Goal: Task Accomplishment & Management: Manage account settings

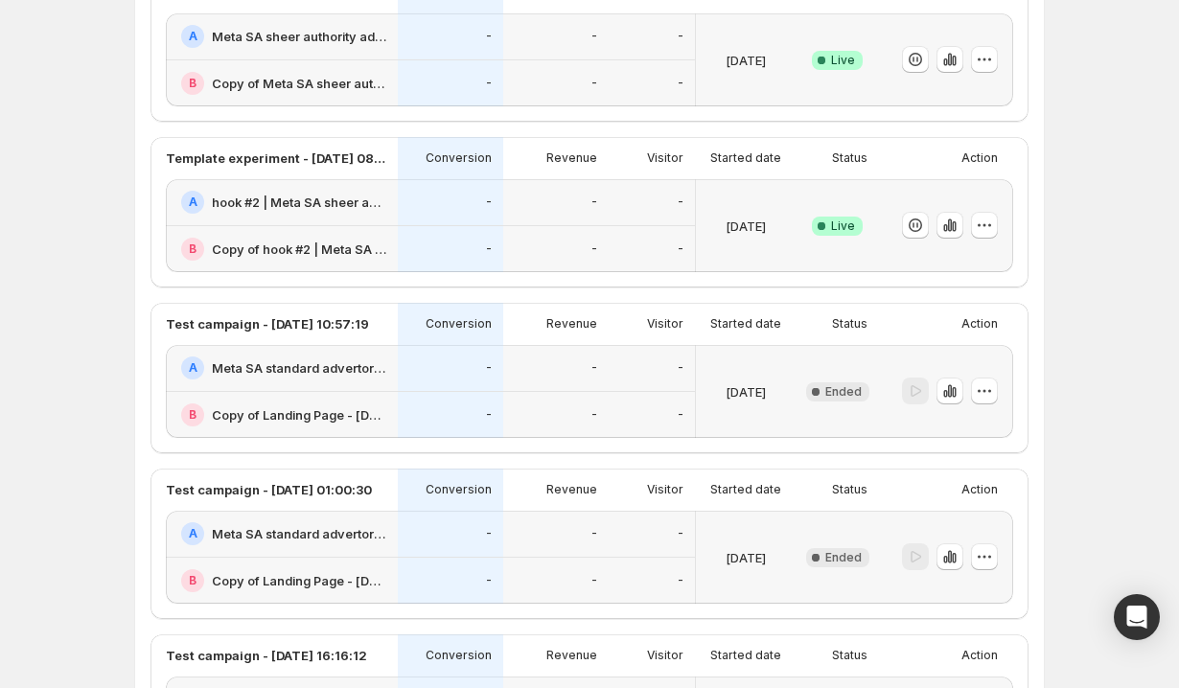
scroll to position [874, 0]
click at [964, 225] on div at bounding box center [950, 225] width 96 height 28
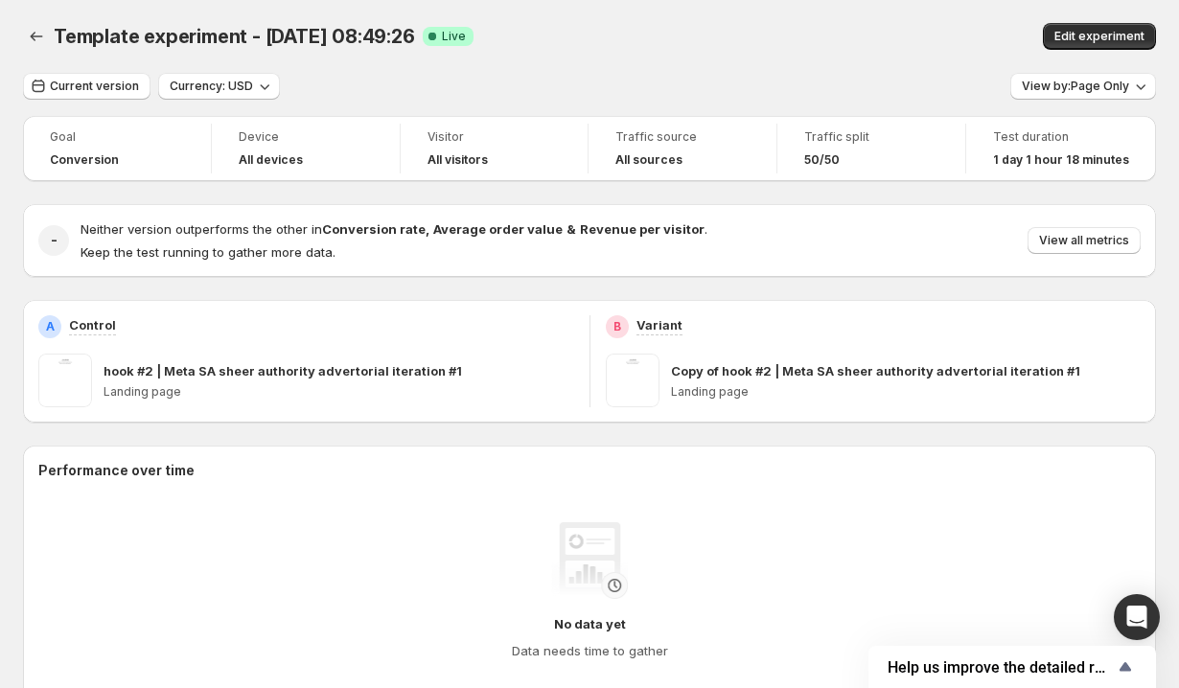
click at [946, 225] on div "Neither version outperforms the other in Conversion rate , Average order value …" at bounding box center [611, 241] width 1060 height 42
click at [1061, 239] on span "View all metrics" at bounding box center [1084, 240] width 90 height 15
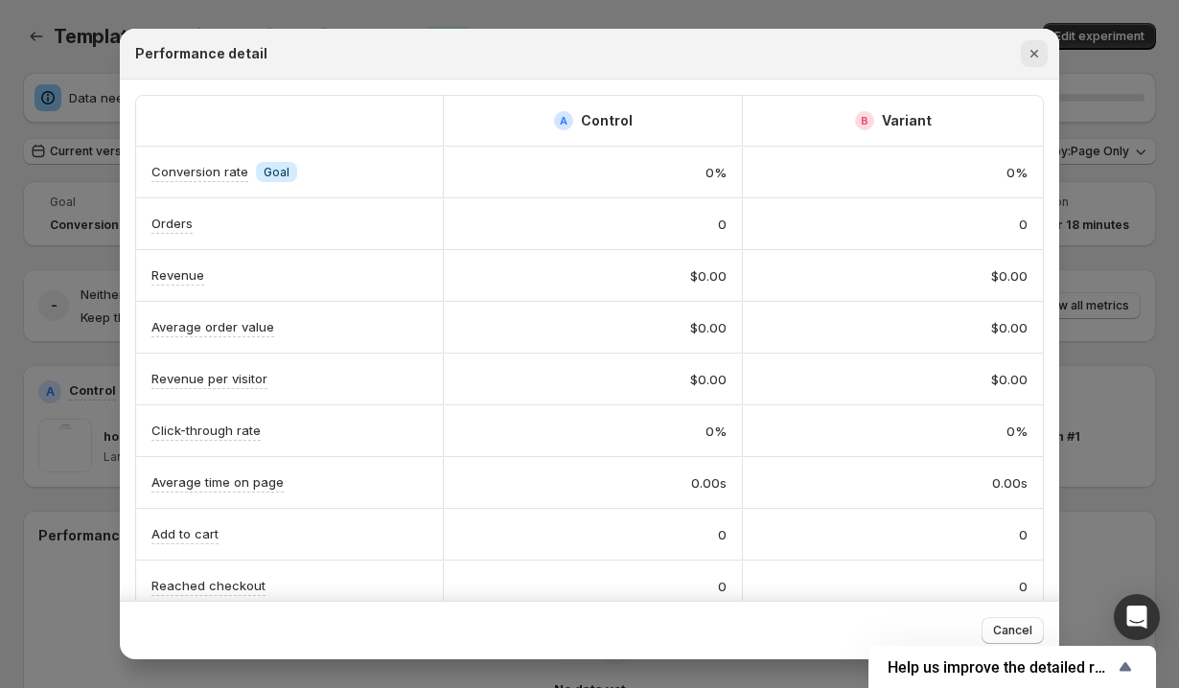
click at [1038, 53] on icon "Close" at bounding box center [1034, 53] width 19 height 19
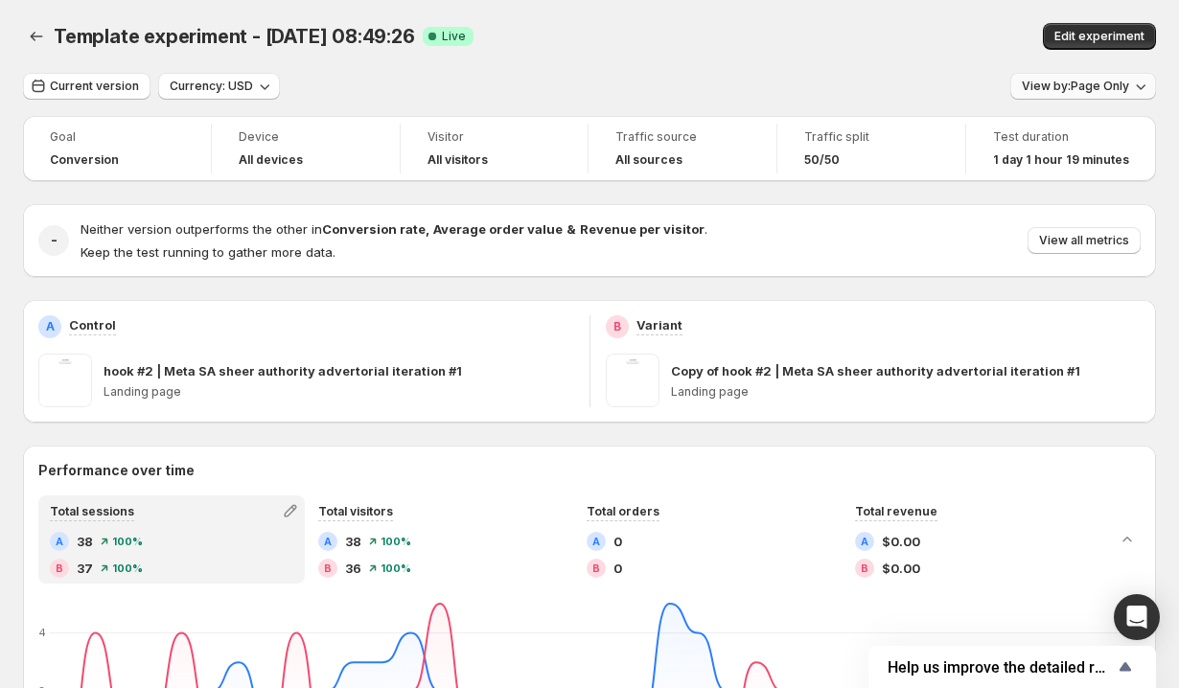
click at [1062, 85] on span "View by: Page Only" at bounding box center [1075, 86] width 107 height 15
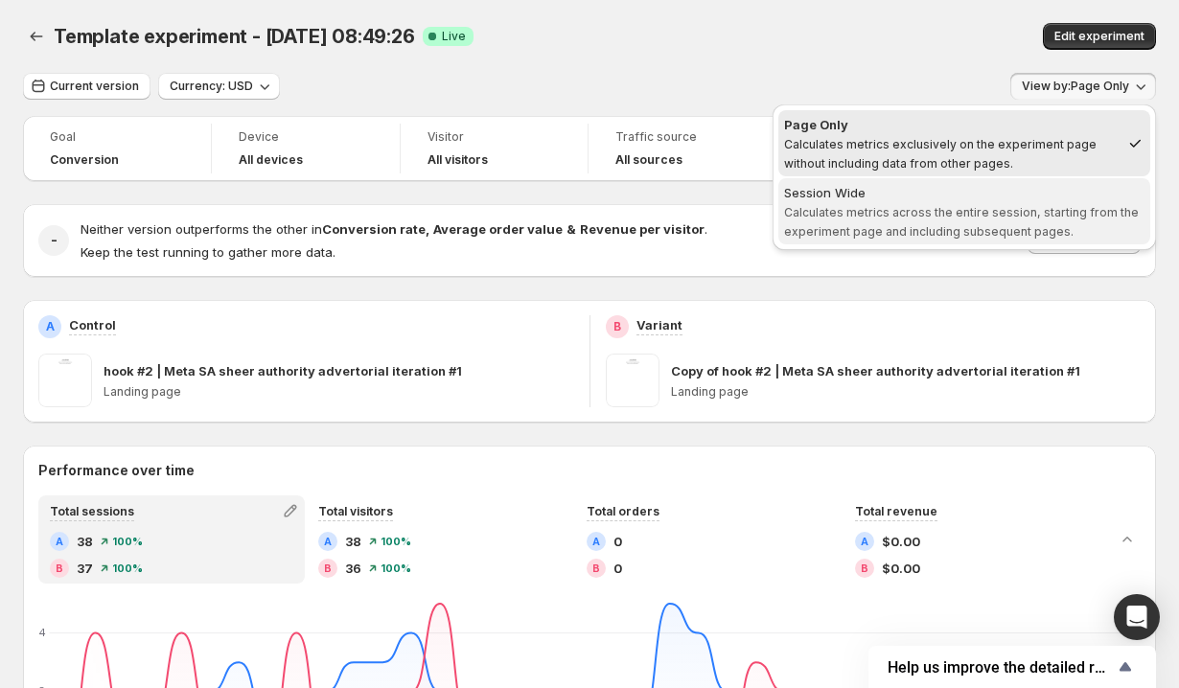
click at [932, 195] on div "Session Wide" at bounding box center [964, 192] width 361 height 19
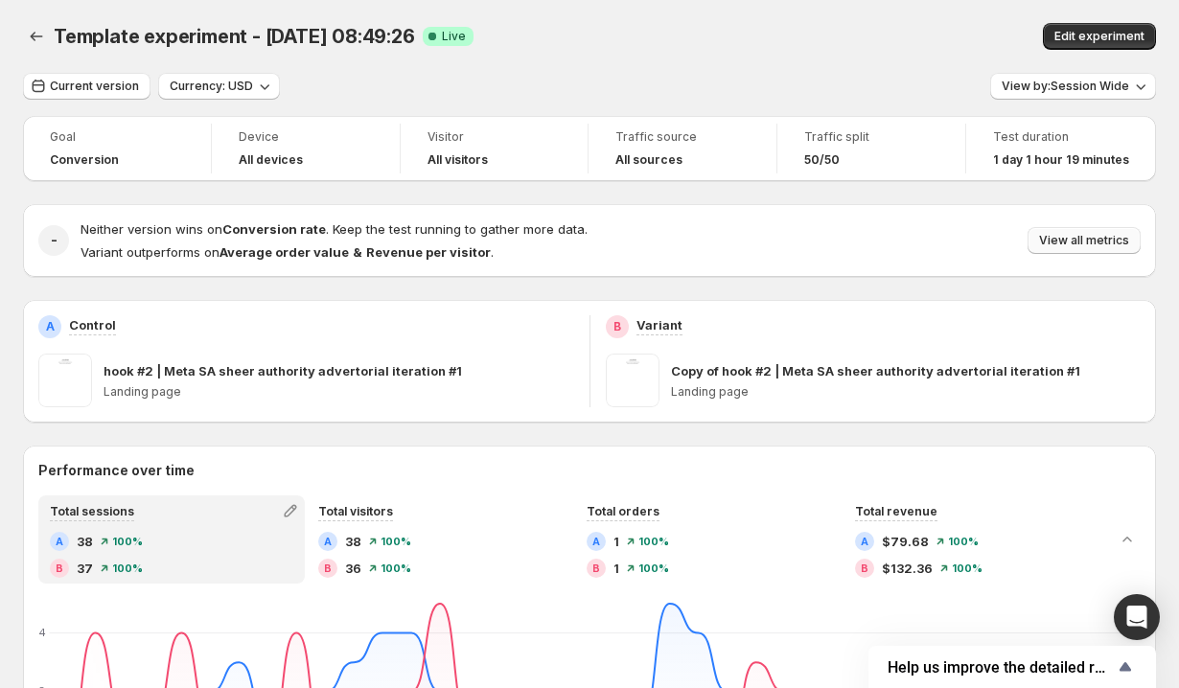
click at [1071, 235] on span "View all metrics" at bounding box center [1084, 240] width 90 height 15
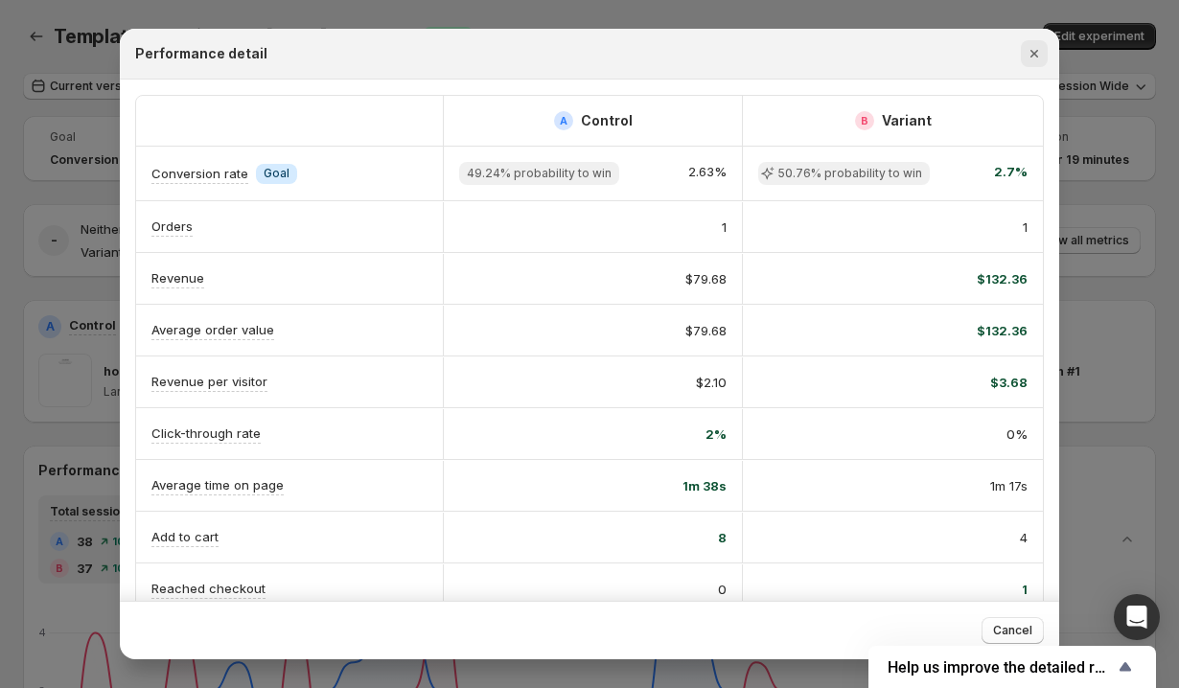
click at [1035, 53] on icon "Close" at bounding box center [1035, 54] width 8 height 8
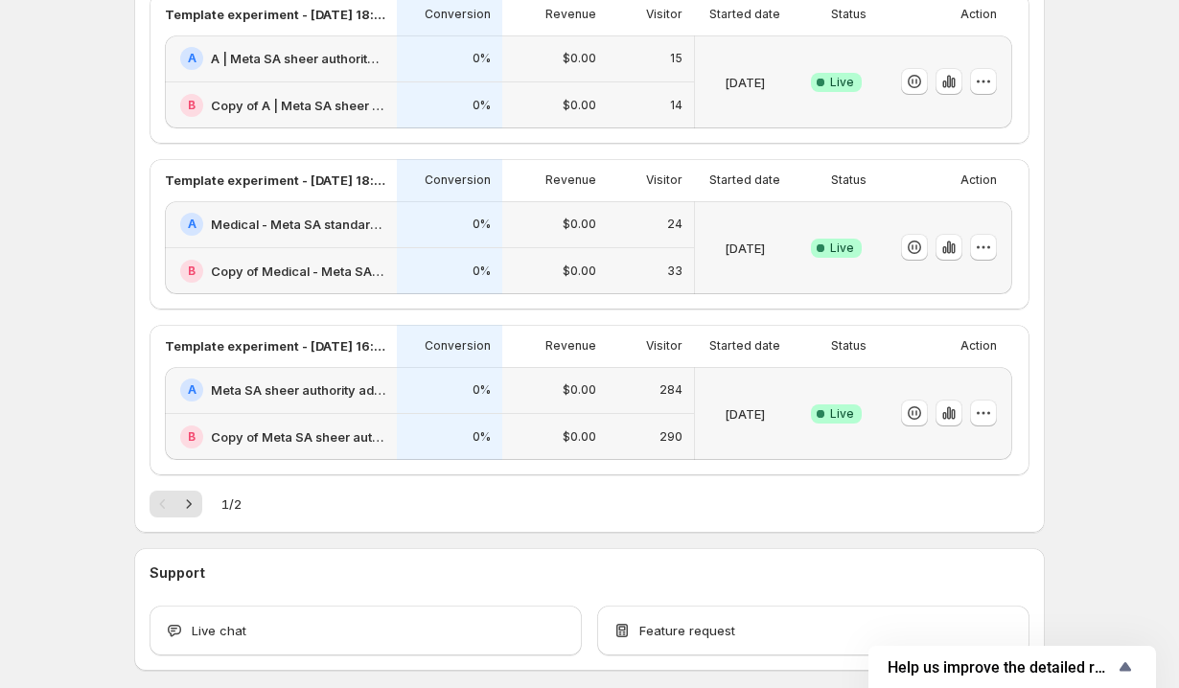
scroll to position [1014, 0]
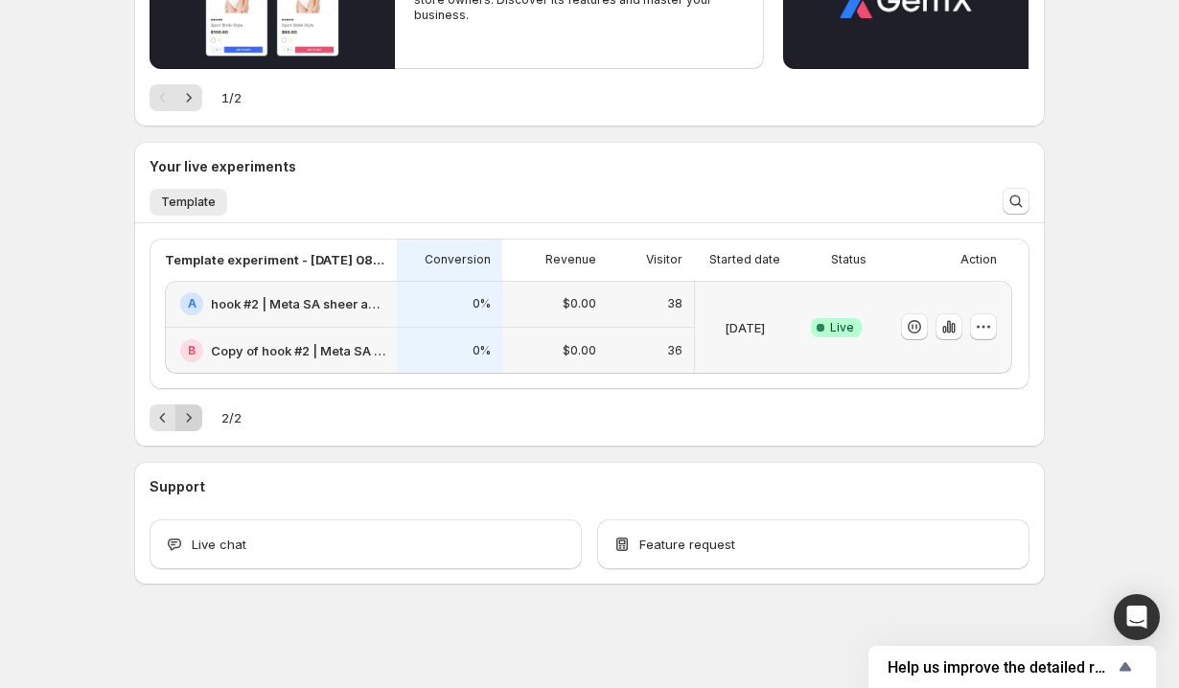
scroll to position [348, 0]
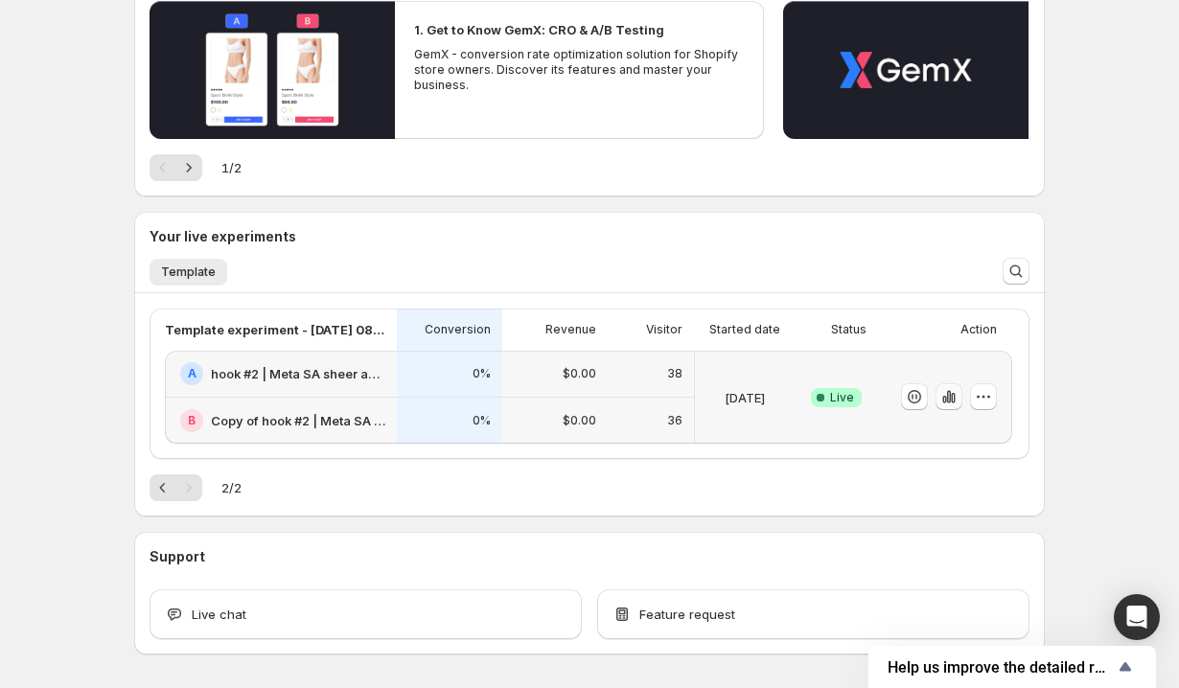
click at [947, 397] on icon "button" at bounding box center [949, 397] width 4 height 12
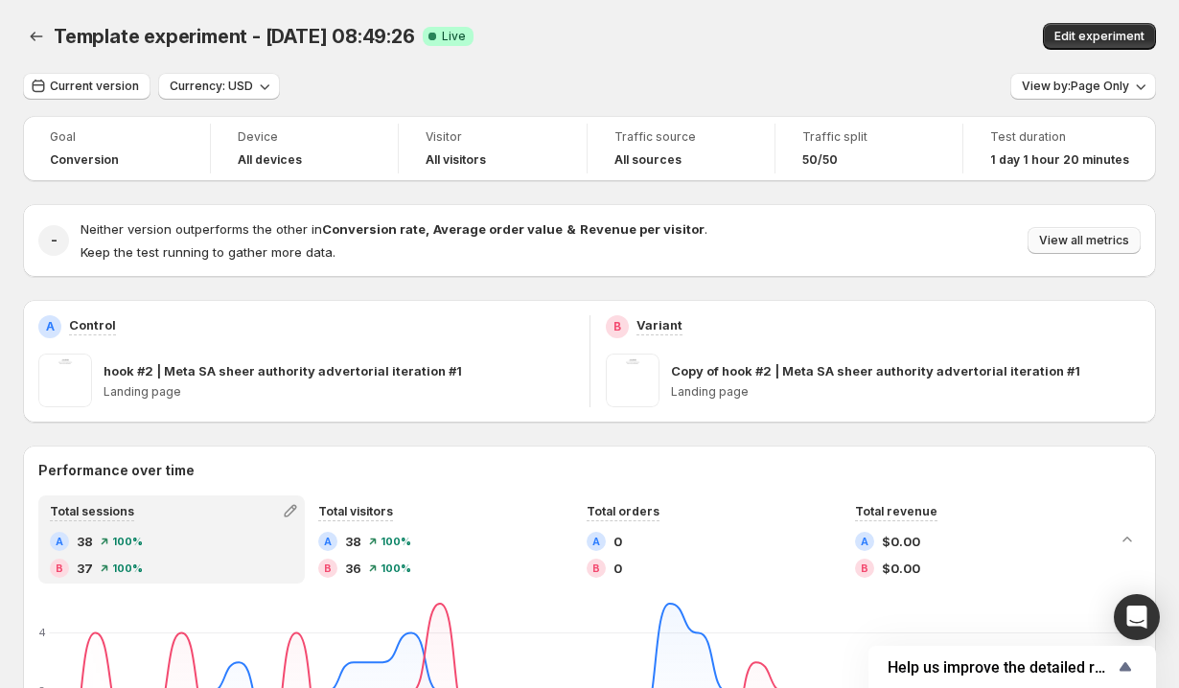
click at [1067, 253] on button "View all metrics" at bounding box center [1084, 240] width 113 height 27
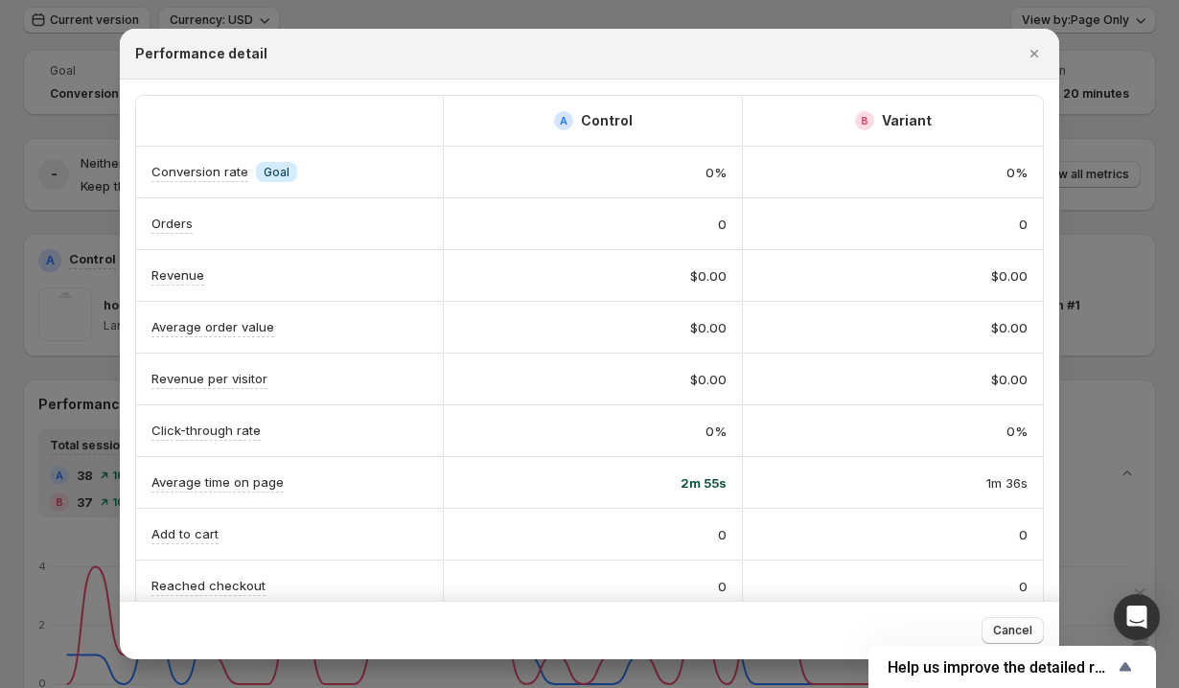
click at [698, 482] on span "2m 55s" at bounding box center [704, 483] width 46 height 19
click at [1036, 52] on icon "Close" at bounding box center [1035, 54] width 8 height 8
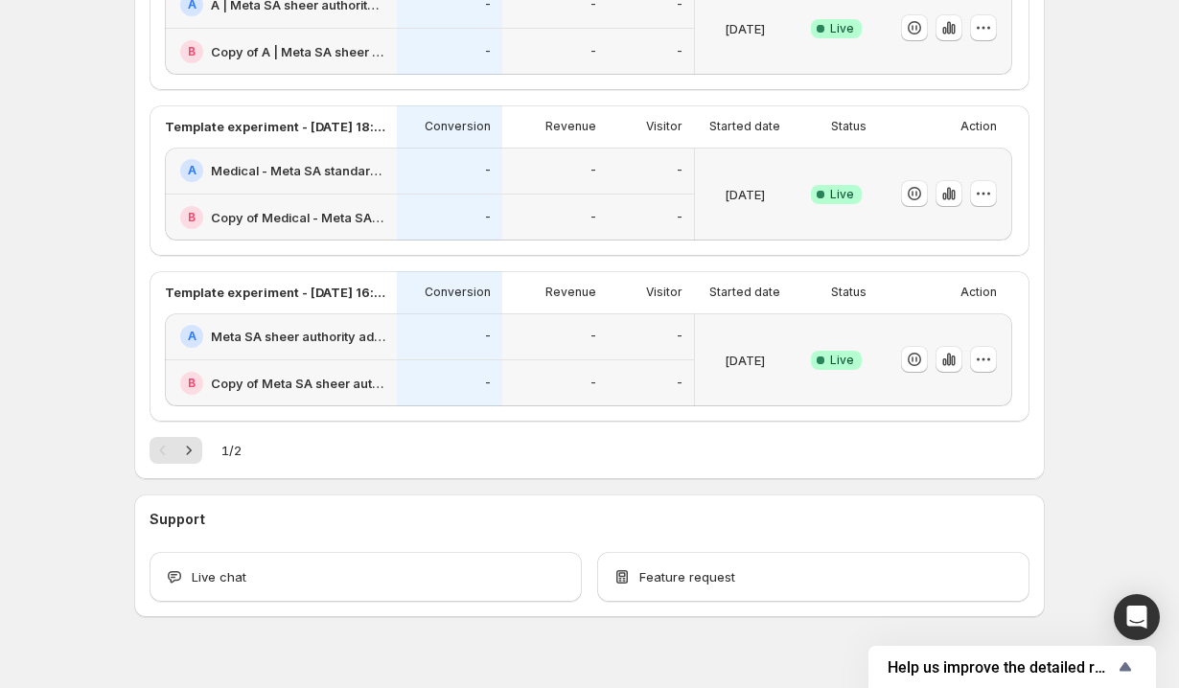
scroll to position [1050, 0]
click at [196, 457] on icon "Next" at bounding box center [188, 449] width 19 height 19
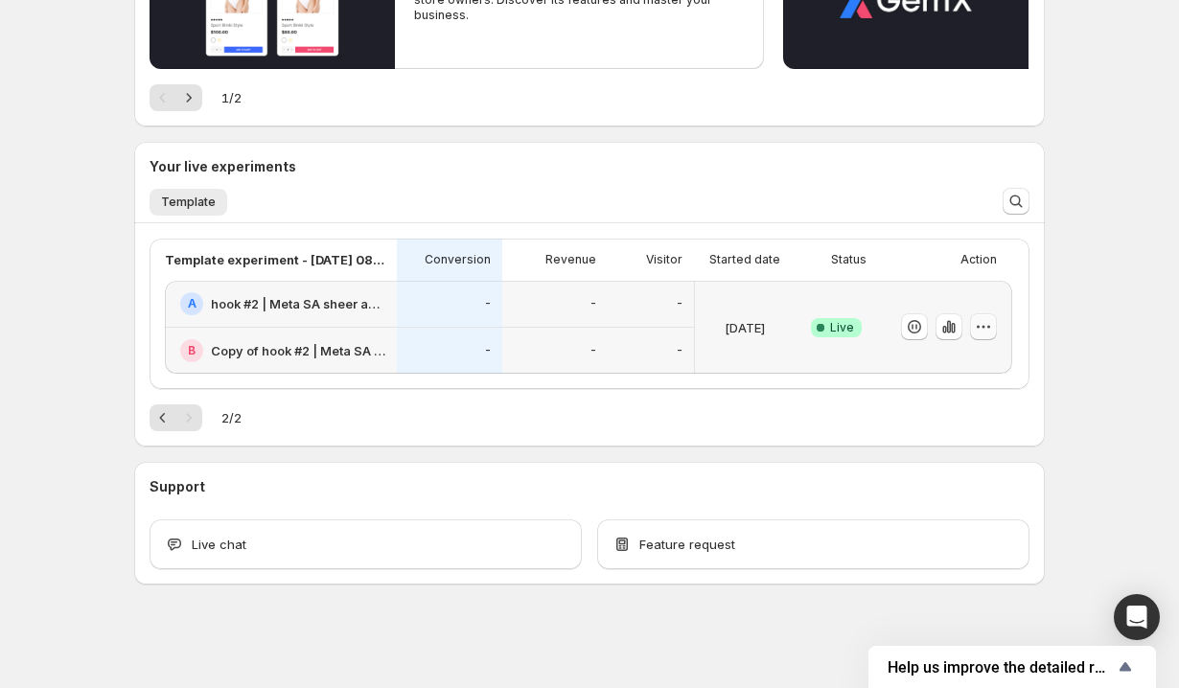
click at [981, 329] on icon "button" at bounding box center [983, 326] width 19 height 19
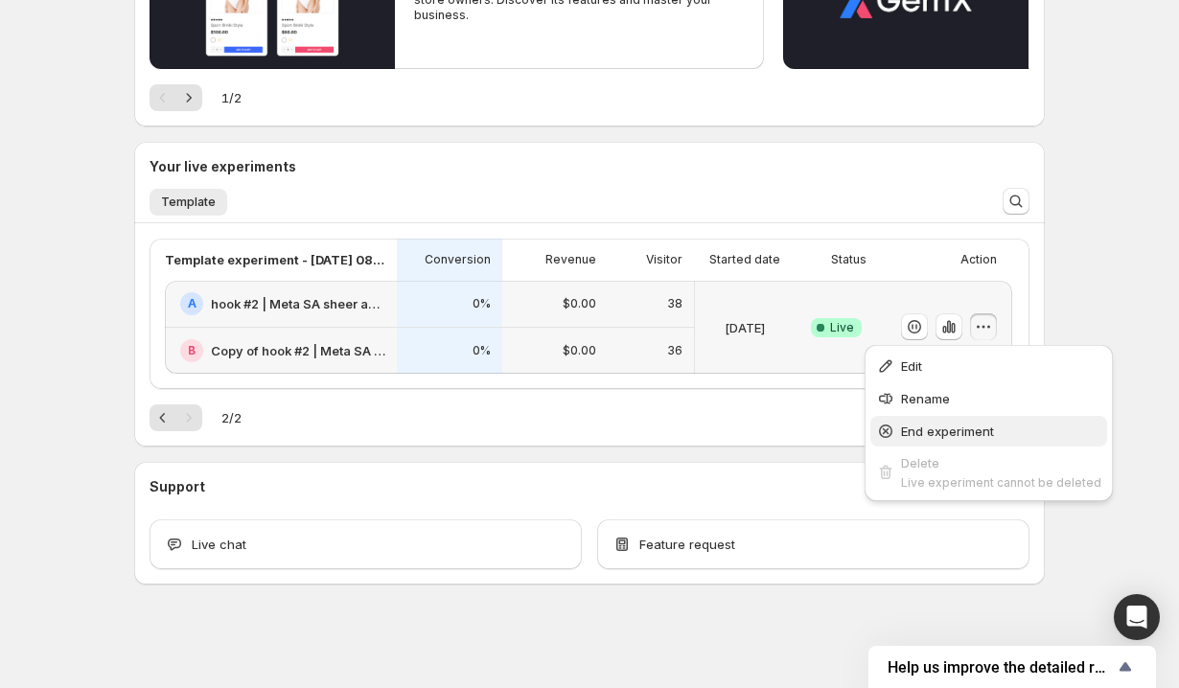
click at [925, 427] on span "End experiment" at bounding box center [947, 431] width 93 height 15
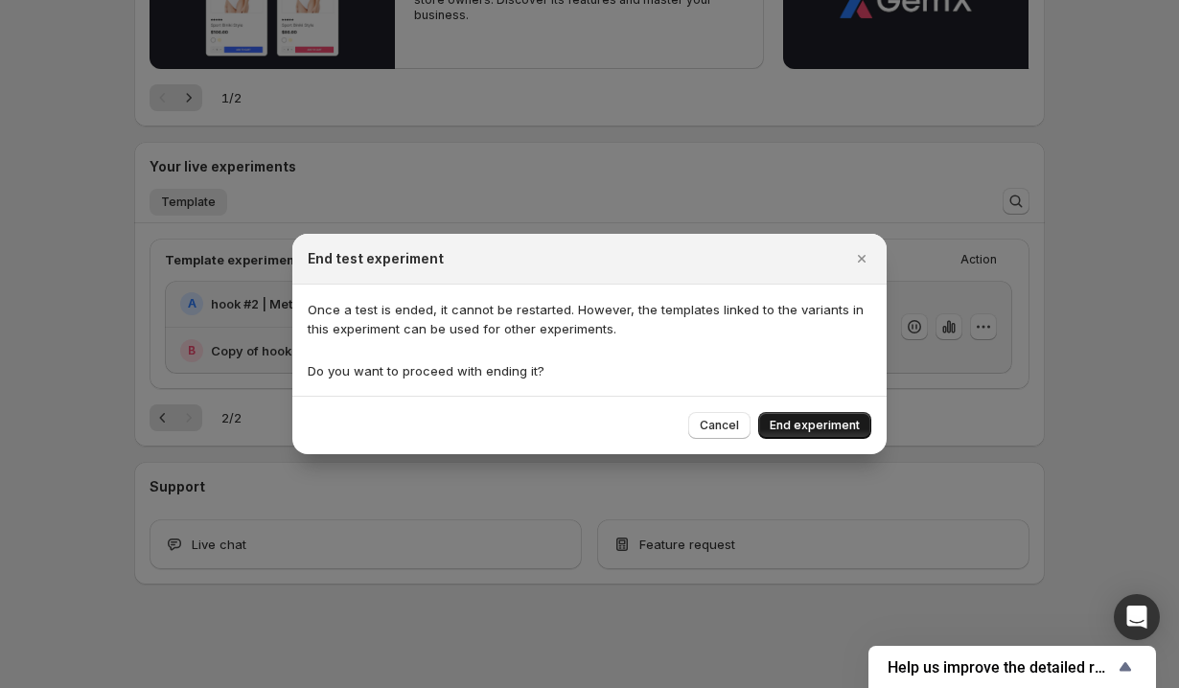
click at [801, 420] on span "End experiment" at bounding box center [815, 425] width 90 height 15
